Goal: Check status

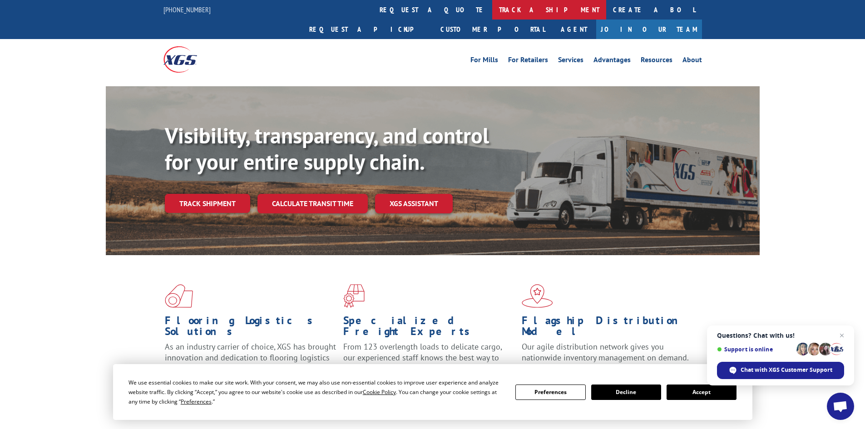
click at [492, 13] on link "track a shipment" at bounding box center [549, 10] width 114 height 20
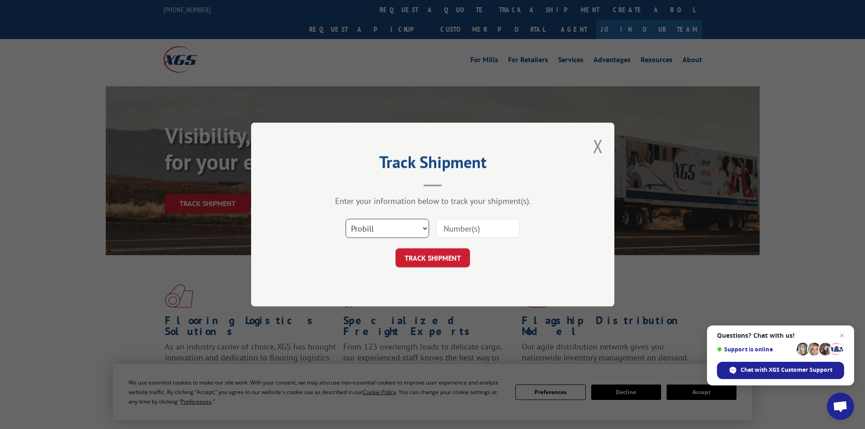
click at [390, 230] on select "Select category... Probill BOL PO" at bounding box center [388, 228] width 84 height 19
select select "po"
click at [346, 219] on select "Select category... Probill BOL PO" at bounding box center [388, 228] width 84 height 19
paste input "34547316"
type input "34547316"
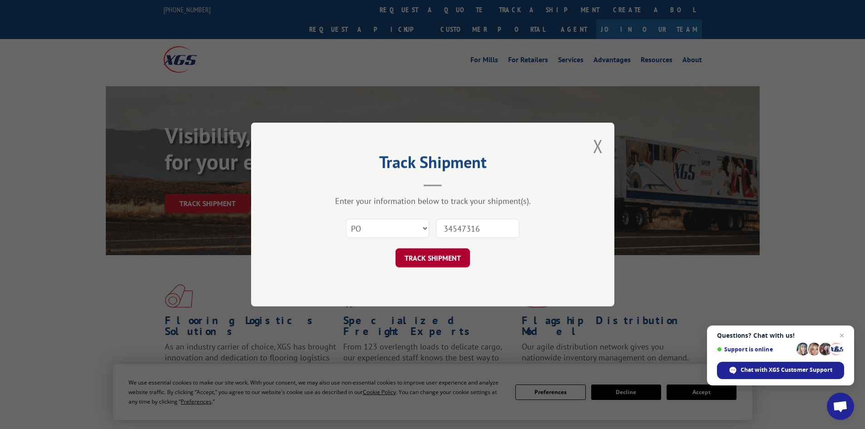
click at [425, 257] on button "TRACK SHIPMENT" at bounding box center [433, 257] width 74 height 19
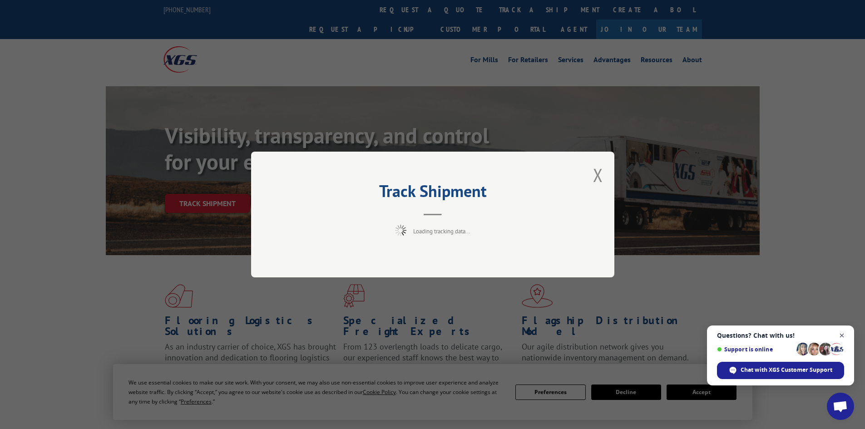
click at [845, 335] on span "Close chat" at bounding box center [842, 335] width 11 height 11
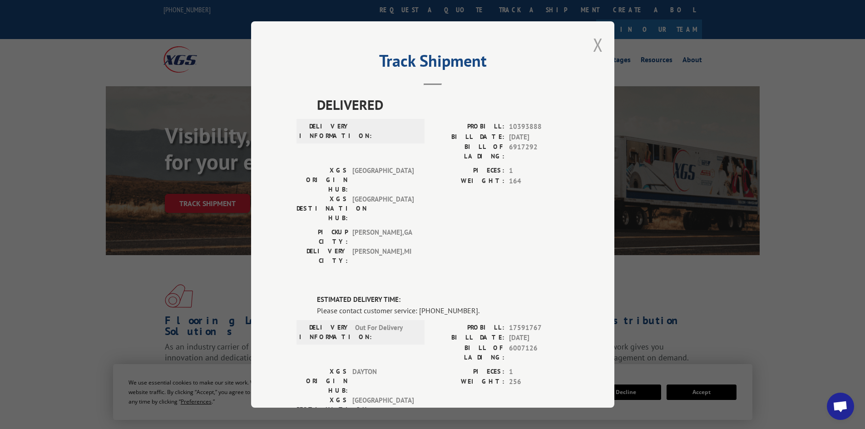
click at [595, 43] on button "Close modal" at bounding box center [598, 45] width 10 height 24
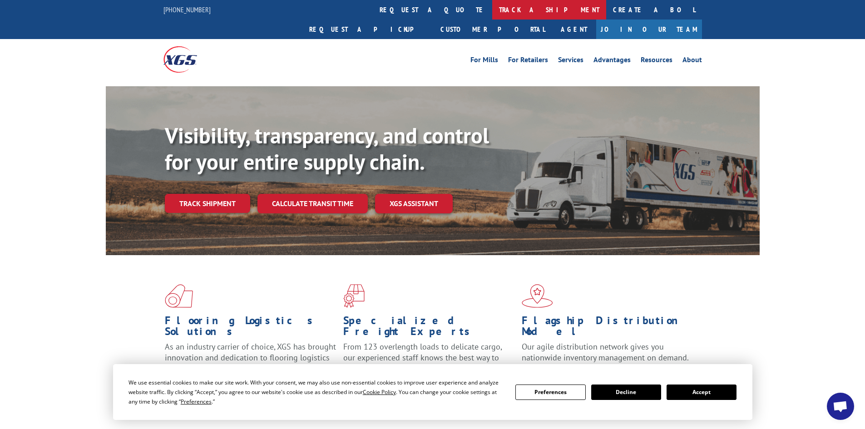
click at [492, 11] on link "track a shipment" at bounding box center [549, 10] width 114 height 20
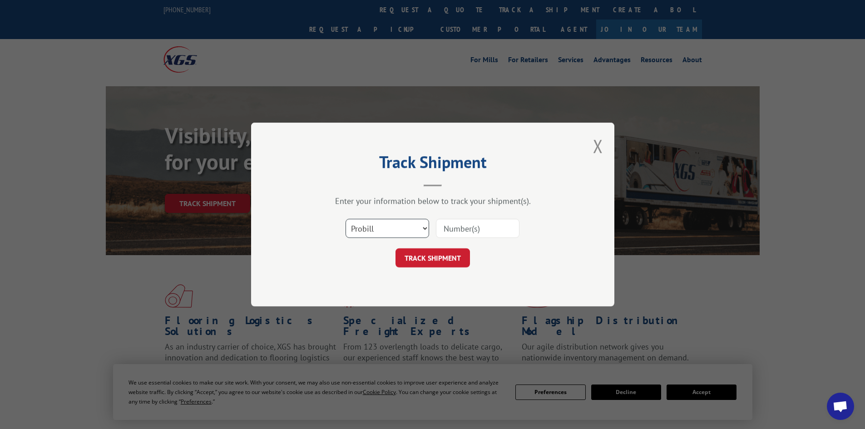
click at [382, 227] on select "Select category... Probill BOL PO" at bounding box center [388, 228] width 84 height 19
select select "po"
click at [346, 219] on select "Select category... Probill BOL PO" at bounding box center [388, 228] width 84 height 19
paste input "34546937"
type input "34546937"
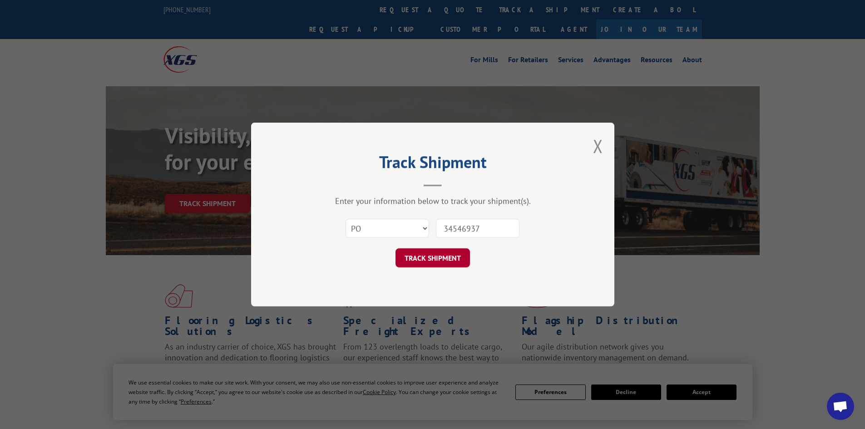
click at [421, 258] on button "TRACK SHIPMENT" at bounding box center [433, 257] width 74 height 19
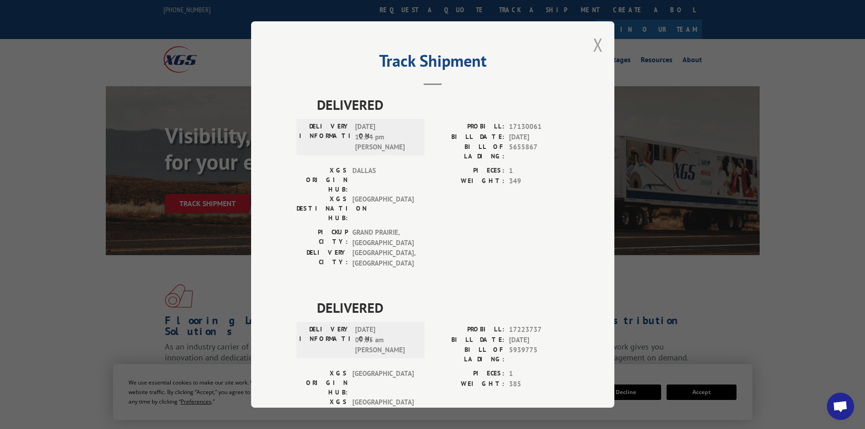
click at [596, 43] on button "Close modal" at bounding box center [598, 45] width 10 height 24
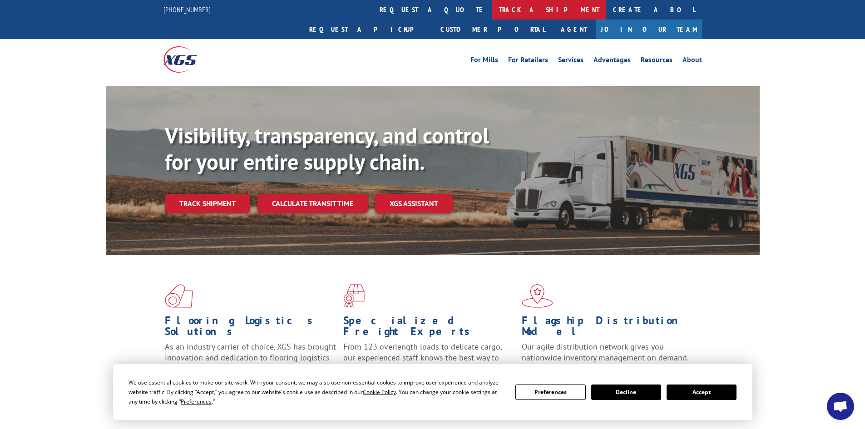
click at [492, 3] on link "track a shipment" at bounding box center [549, 10] width 114 height 20
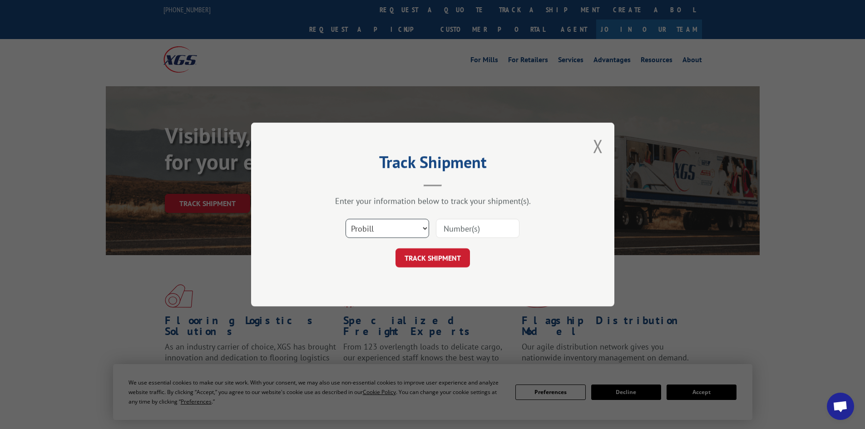
click at [365, 232] on select "Select category... Probill BOL PO" at bounding box center [388, 228] width 84 height 19
select select "po"
click at [346, 219] on select "Select category... Probill BOL PO" at bounding box center [388, 228] width 84 height 19
paste input "34547359"
type input "34547359"
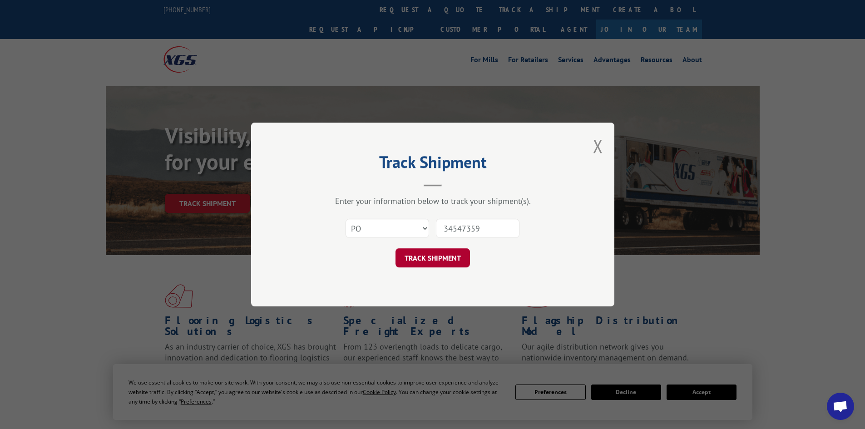
click at [410, 264] on button "TRACK SHIPMENT" at bounding box center [433, 257] width 74 height 19
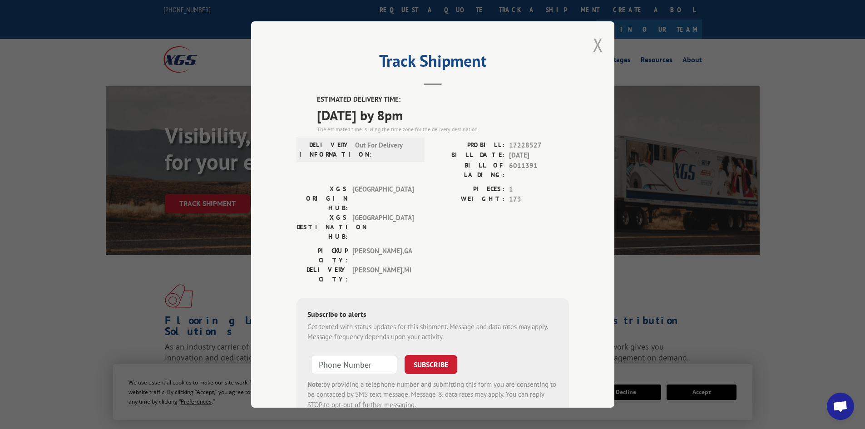
click at [598, 47] on button "Close modal" at bounding box center [598, 45] width 10 height 24
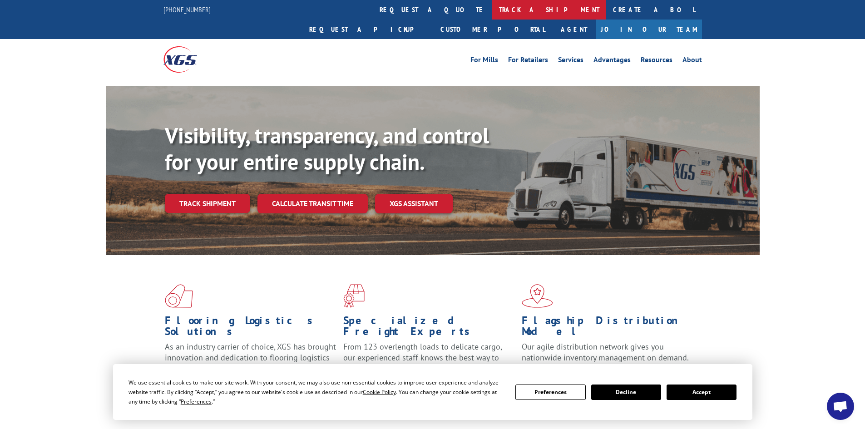
click at [492, 10] on link "track a shipment" at bounding box center [549, 10] width 114 height 20
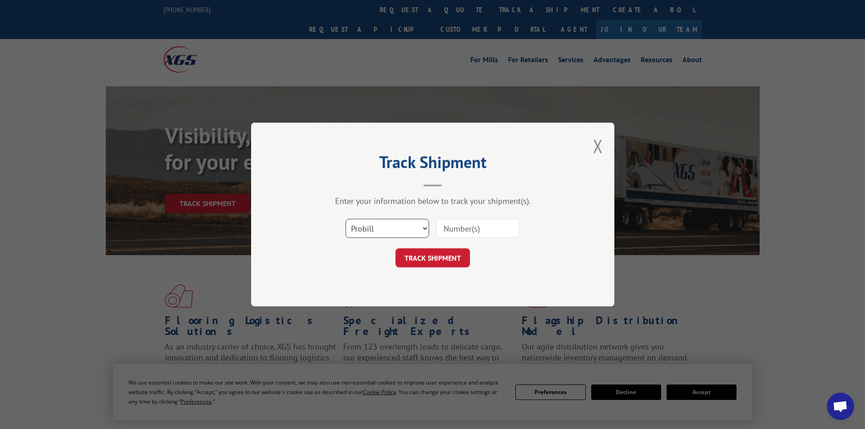
drag, startPoint x: 378, startPoint y: 225, endPoint x: 376, endPoint y: 234, distance: 9.3
click at [378, 225] on select "Select category... Probill BOL PO" at bounding box center [388, 228] width 84 height 19
select select "bol"
click at [346, 219] on select "Select category... Probill BOL PO" at bounding box center [388, 228] width 84 height 19
paste input "34547477"
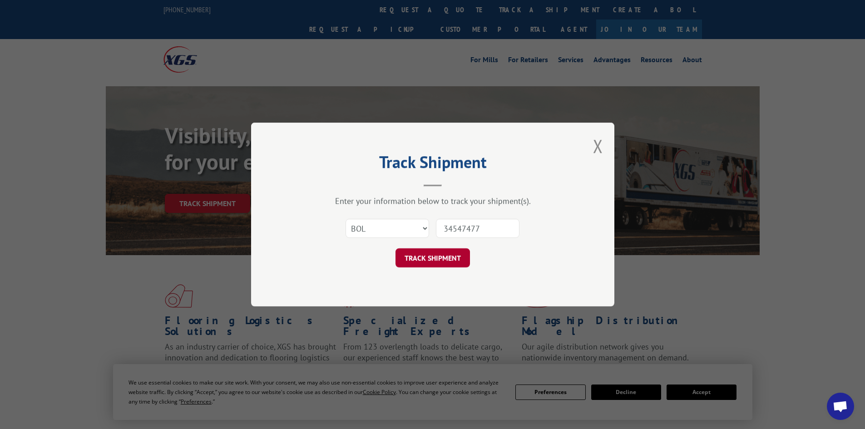
type input "34547477"
click at [449, 252] on button "TRACK SHIPMENT" at bounding box center [433, 257] width 74 height 19
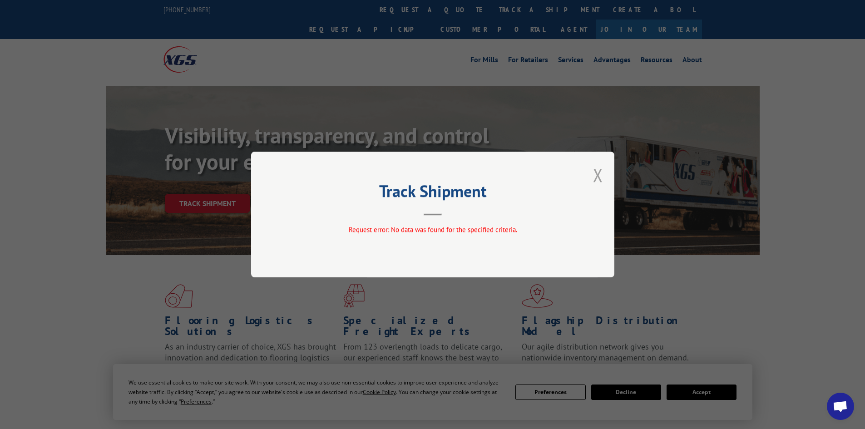
click at [598, 177] on button "Close modal" at bounding box center [598, 175] width 10 height 24
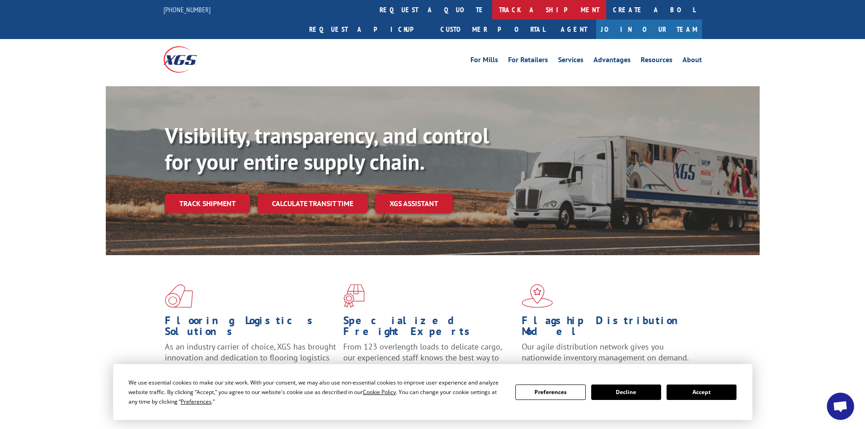
click at [492, 17] on link "track a shipment" at bounding box center [549, 10] width 114 height 20
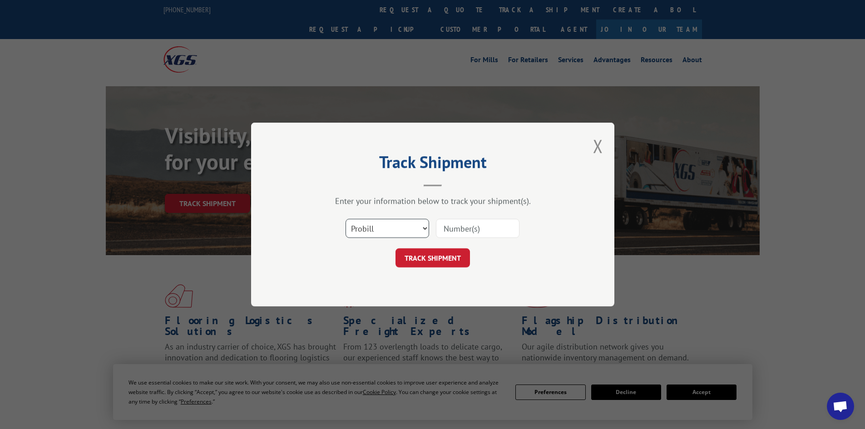
click at [382, 238] on select "Select category... Probill BOL PO" at bounding box center [388, 228] width 84 height 19
click at [346, 219] on select "Select category... Probill BOL PO" at bounding box center [388, 228] width 84 height 19
click at [375, 230] on select "Select category... Probill BOL PO" at bounding box center [388, 228] width 84 height 19
select select "po"
click at [346, 219] on select "Select category... Probill BOL PO" at bounding box center [388, 228] width 84 height 19
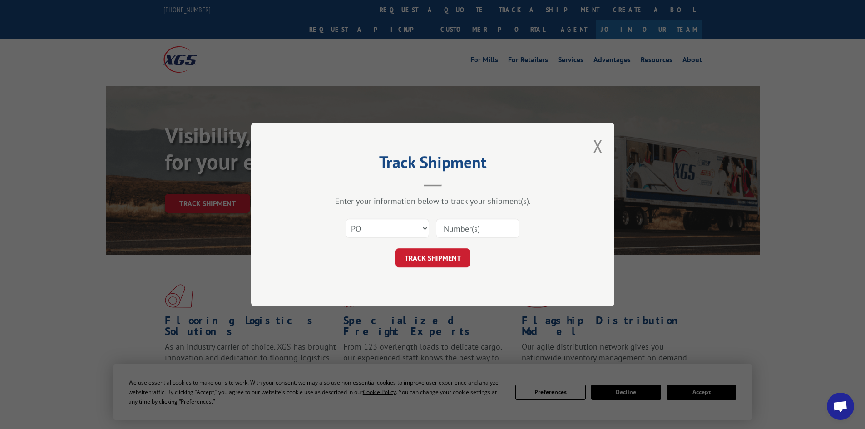
paste input "34547477"
type input "34547477"
click at [430, 253] on button "TRACK SHIPMENT" at bounding box center [433, 257] width 74 height 19
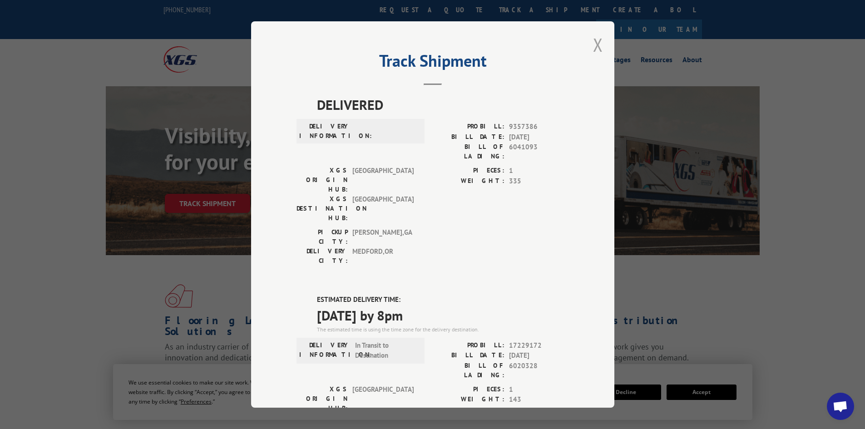
click at [596, 46] on button "Close modal" at bounding box center [598, 45] width 10 height 24
